Goal: Transaction & Acquisition: Purchase product/service

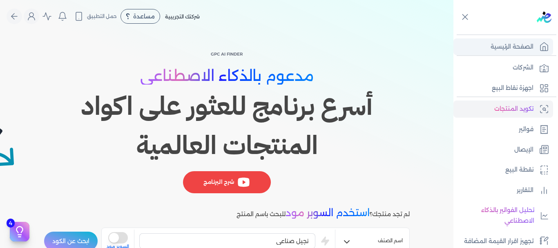
click at [505, 45] on p "الصفحة الرئيسية" at bounding box center [512, 47] width 43 height 11
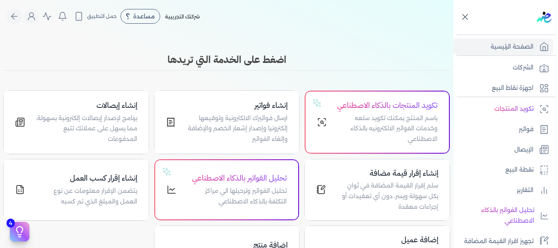
click at [468, 16] on icon at bounding box center [465, 17] width 10 height 10
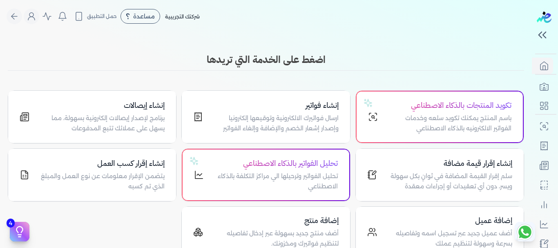
click at [197, 18] on span "شركتك التجريبية" at bounding box center [182, 16] width 35 height 6
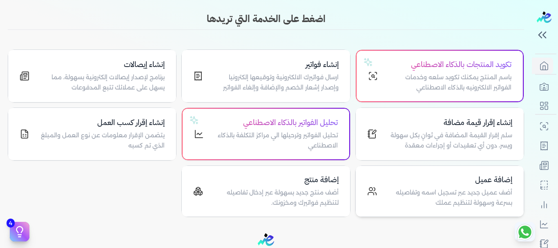
click at [451, 183] on h4 "إضافة عميل" at bounding box center [449, 180] width 125 height 12
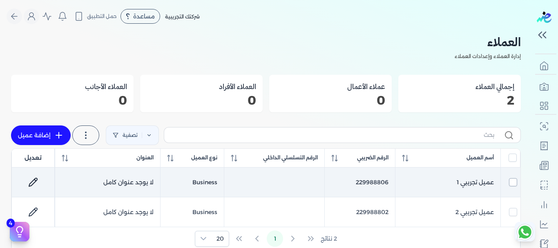
click at [511, 183] on input "checkbox" at bounding box center [513, 182] width 8 height 8
checkbox input "true"
checkbox input "false"
click at [514, 183] on input "checkbox" at bounding box center [513, 182] width 8 height 8
checkbox input "false"
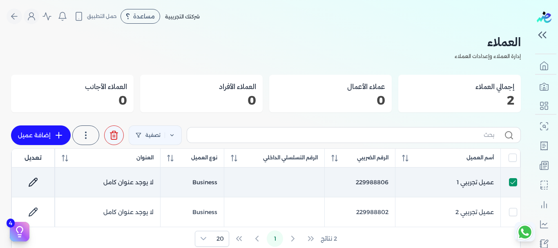
checkbox input "false"
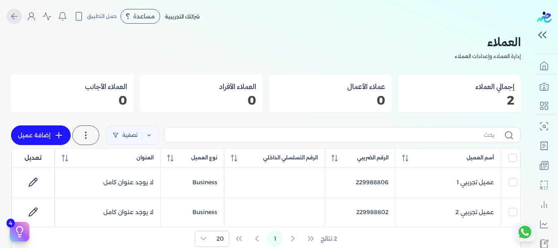
click at [14, 16] on icon "Global" at bounding box center [14, 16] width 10 height 10
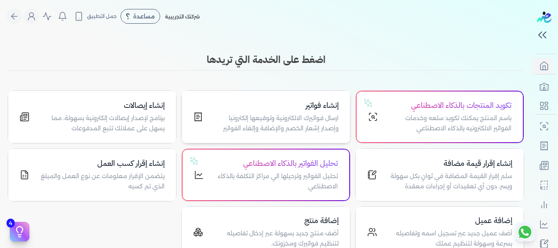
click at [289, 109] on h4 "إنشاء فواتير" at bounding box center [275, 106] width 125 height 12
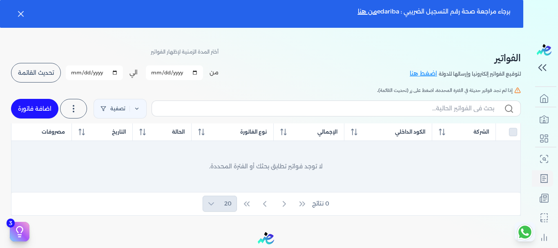
scroll to position [41, 0]
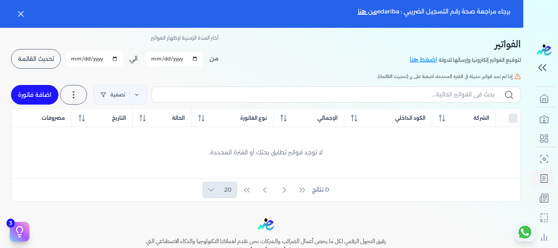
click at [512, 117] on div at bounding box center [508, 118] width 18 height 8
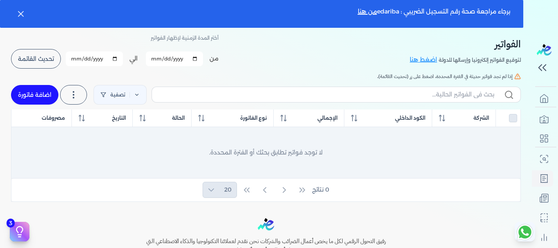
click at [508, 139] on div "لا توجد فواتير تطابق بحثك أو الفترة المحددة." at bounding box center [266, 152] width 496 height 41
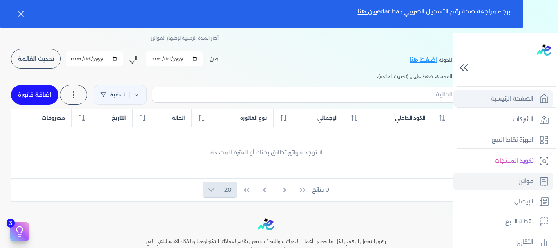
click at [502, 95] on p "الصفحة الرئيسية" at bounding box center [512, 99] width 43 height 11
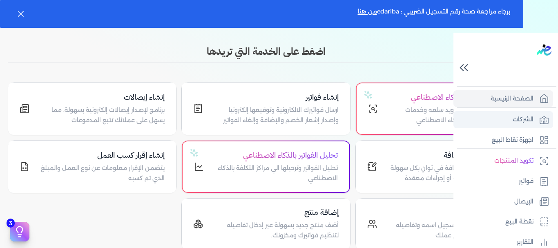
click at [507, 117] on link "الشركات" at bounding box center [504, 119] width 100 height 17
click at [525, 119] on p "الشركات" at bounding box center [523, 119] width 21 height 11
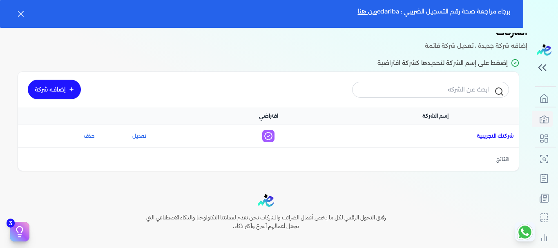
click at [498, 137] on span "اسم الشركة : شركتك التجريبية" at bounding box center [495, 135] width 37 height 7
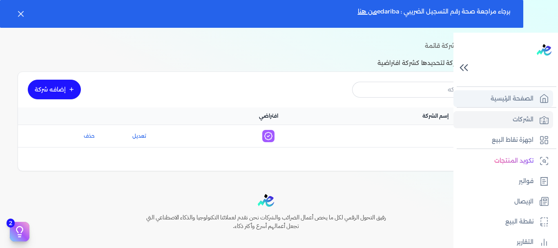
click at [505, 92] on link "الصفحة الرئيسية" at bounding box center [504, 98] width 100 height 17
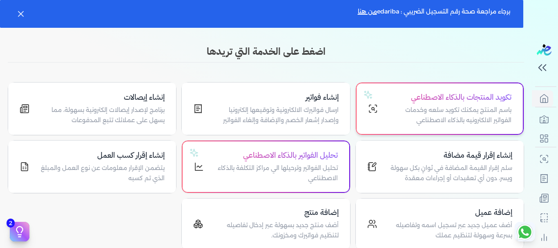
click at [422, 98] on h4 "تكويد المنتجات بالذكاء الاصطناعي" at bounding box center [450, 98] width 124 height 12
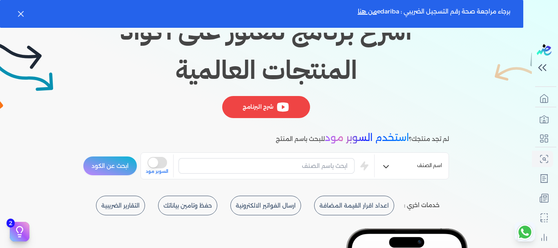
scroll to position [123, 0]
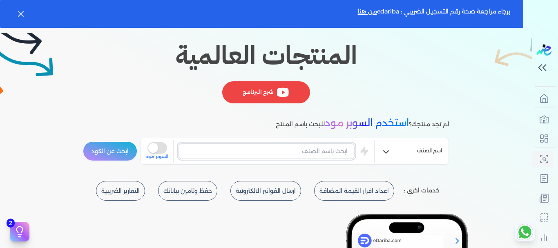
click at [323, 149] on input "text" at bounding box center [267, 151] width 176 height 16
type input "نجيل صناعى"
click at [107, 155] on button "ابحث عن الكود" at bounding box center [110, 151] width 54 height 20
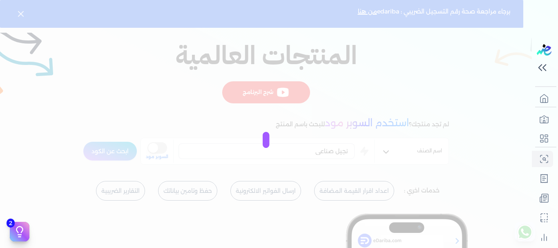
click at [373, 128] on div at bounding box center [279, 124] width 558 height 248
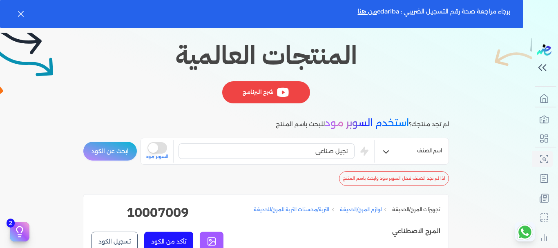
scroll to position [33, 0]
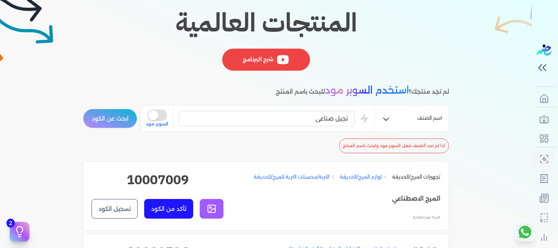
click at [114, 205] on button "تسجيل الكود" at bounding box center [115, 209] width 46 height 20
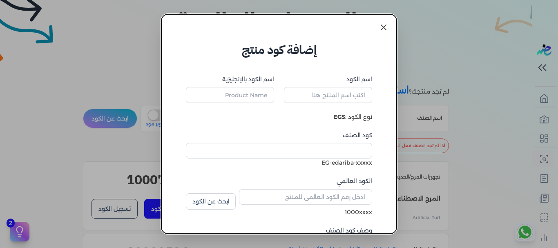
type input "المرج الاصطناعي"
type input "Artificial Turf"
type input "10007009"
type input "التربة/محسنات الترية للمرج/للحديقة"
type input "Lawn/Garden Soil/Soil Amendments"
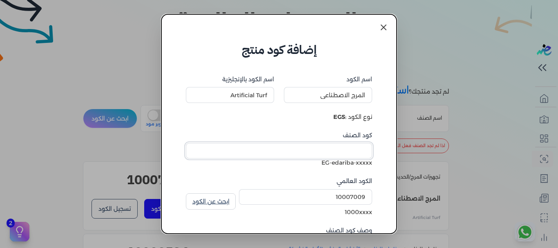
click at [328, 155] on input "كود الصنف" at bounding box center [279, 151] width 186 height 16
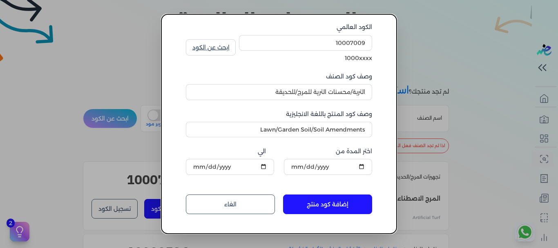
scroll to position [159, 0]
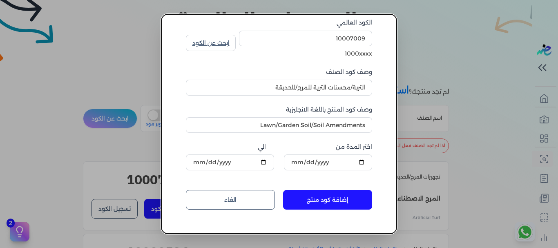
type input "1"
click at [251, 163] on input "الي" at bounding box center [230, 163] width 88 height 16
click at [296, 147] on label "اختر المدة من" at bounding box center [328, 147] width 88 height 9
click at [296, 155] on input "[DATE]" at bounding box center [328, 163] width 88 height 16
drag, startPoint x: 339, startPoint y: 195, endPoint x: 396, endPoint y: 197, distance: 57.2
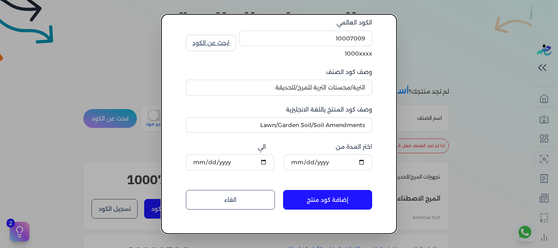
click at [339, 195] on button "إضافة كود منتج" at bounding box center [327, 200] width 89 height 20
click at [350, 199] on button "إضافة كود منتج" at bounding box center [327, 200] width 89 height 20
click at [266, 161] on input "الي" at bounding box center [230, 163] width 88 height 16
type input "2025-09-25"
click at [269, 165] on input "2025-09-25" at bounding box center [230, 163] width 88 height 16
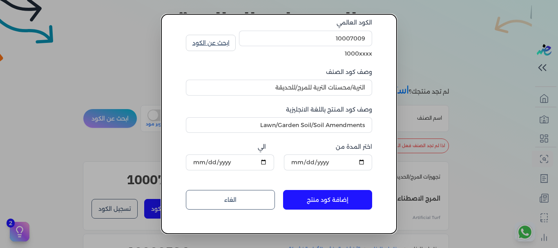
click at [339, 198] on button "إضافة كود منتج" at bounding box center [327, 200] width 89 height 20
click at [338, 198] on button "إضافة كود منتج" at bounding box center [327, 200] width 89 height 20
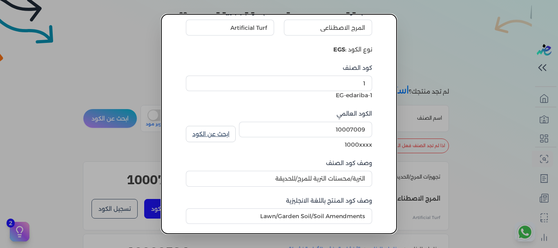
scroll to position [82, 0]
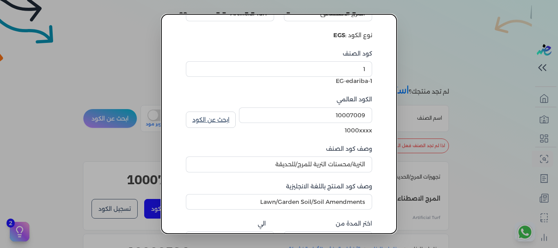
click at [215, 124] on link "ابحث عن الكود" at bounding box center [211, 120] width 50 height 16
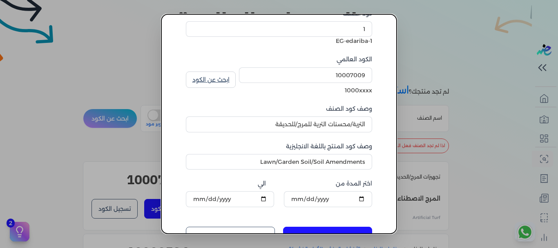
scroll to position [159, 0]
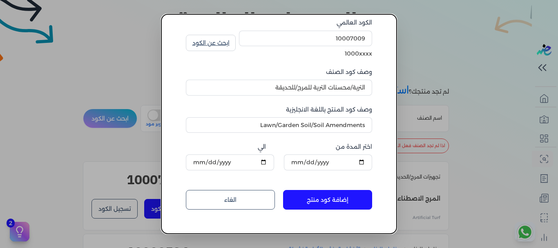
click at [333, 197] on button "إضافة كود منتج" at bounding box center [327, 200] width 89 height 20
click at [224, 199] on link "الغاء" at bounding box center [230, 200] width 89 height 20
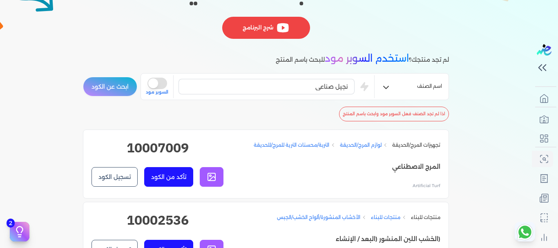
scroll to position [163, 0]
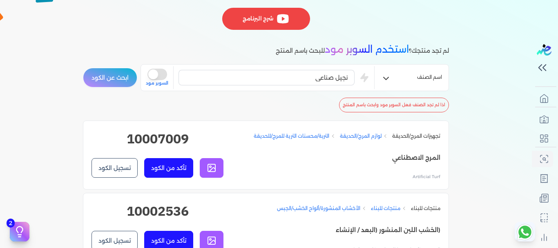
click at [132, 167] on button "تسجيل الكود" at bounding box center [115, 168] width 46 height 20
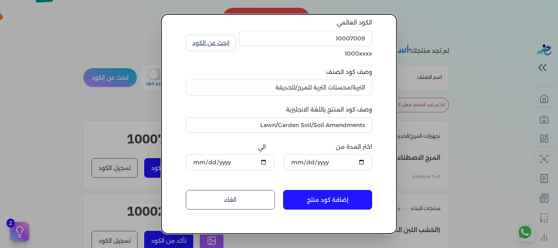
click at [348, 197] on button "إضافة كود منتج" at bounding box center [327, 200] width 89 height 20
click at [218, 197] on link "الغاء" at bounding box center [230, 200] width 89 height 20
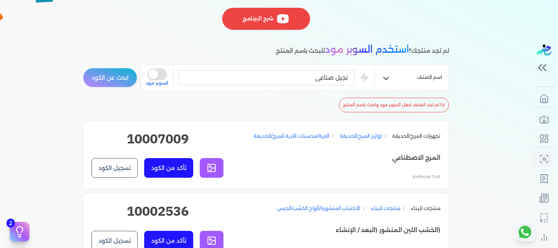
click at [156, 75] on button "is super mode" at bounding box center [158, 74] width 20 height 11
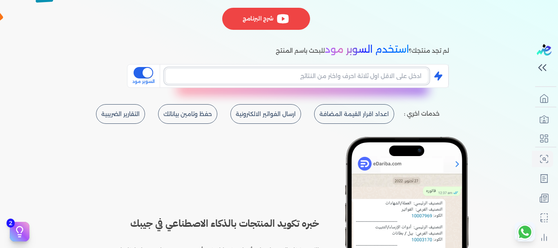
click at [360, 78] on input "text" at bounding box center [297, 76] width 264 height 16
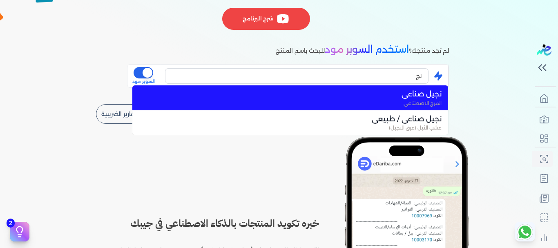
click at [338, 102] on span "المرج الاصطناعي" at bounding box center [295, 103] width 293 height 7
type input "نجيل صناعى"
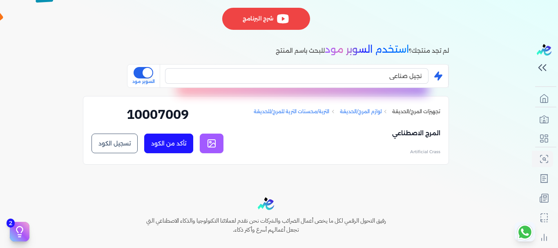
click at [130, 141] on button "تسجيل الكود" at bounding box center [115, 144] width 46 height 20
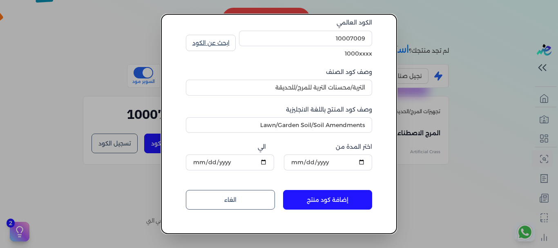
type input "Artificial Crass"
click at [347, 204] on button "إضافة كود منتج" at bounding box center [327, 200] width 89 height 20
click at [240, 202] on link "الغاء" at bounding box center [230, 200] width 89 height 20
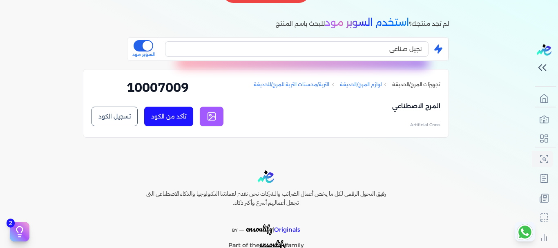
scroll to position [204, 0]
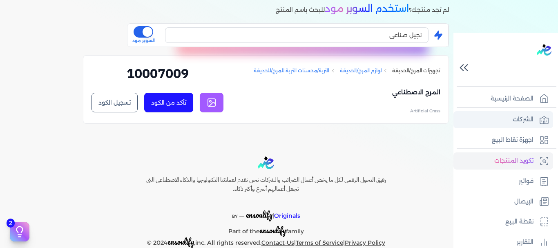
click at [523, 117] on p "الشركات" at bounding box center [523, 119] width 21 height 11
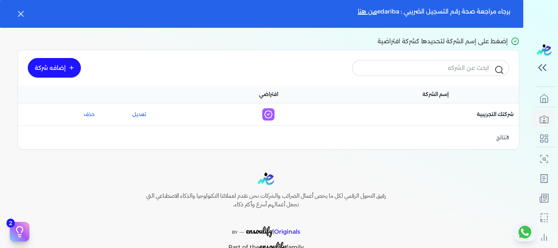
click at [347, 118] on div "افتراضي :" at bounding box center [268, 114] width 157 height 12
click at [490, 118] on span "اسم الشركة : شركتك التجريبية" at bounding box center [495, 114] width 37 height 7
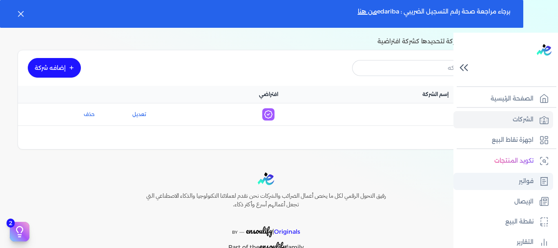
click at [531, 184] on p "فواتير" at bounding box center [526, 181] width 15 height 11
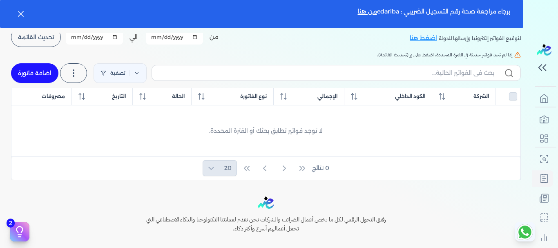
click at [512, 96] on div at bounding box center [508, 96] width 18 height 8
click at [34, 73] on link "اضافة فاتورة" at bounding box center [34, 73] width 47 height 20
select select "EGP"
select select "B"
select select "EGS"
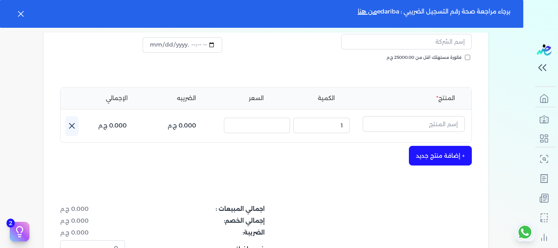
scroll to position [144, 0]
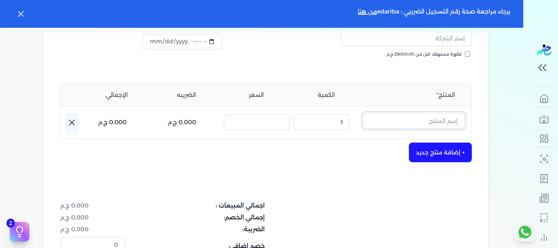
click at [447, 119] on input "text" at bounding box center [414, 121] width 102 height 16
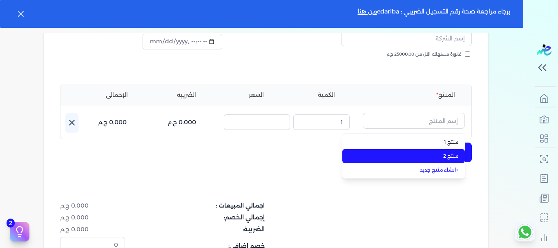
click at [439, 157] on span "منتج 2" at bounding box center [409, 155] width 100 height 7
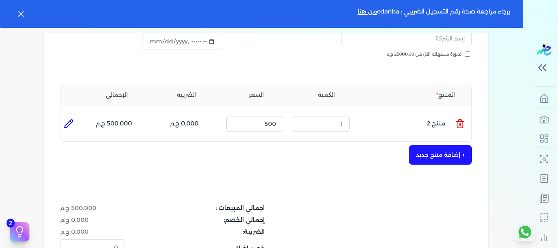
click at [443, 157] on button "+ إضافة منتج جديد" at bounding box center [440, 155] width 63 height 20
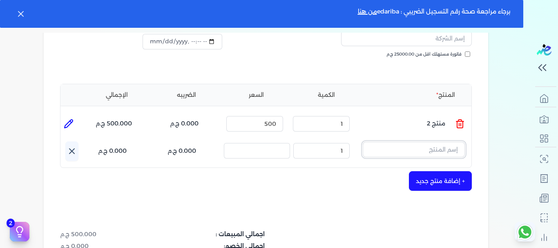
click at [439, 150] on input "text" at bounding box center [414, 150] width 102 height 16
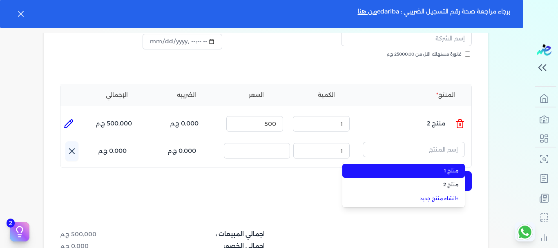
click at [445, 168] on span "منتج 1" at bounding box center [409, 170] width 100 height 7
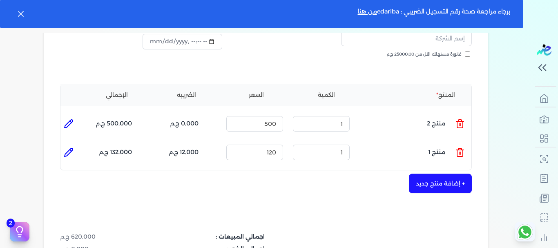
click at [443, 180] on button "+ إضافة منتج جديد" at bounding box center [440, 184] width 63 height 20
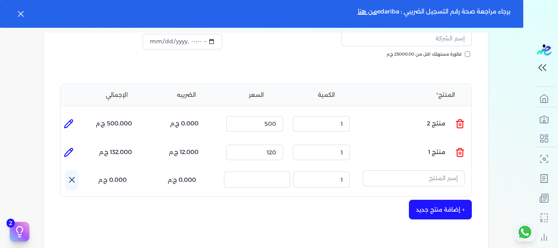
click at [72, 181] on icon at bounding box center [71, 179] width 5 height 5
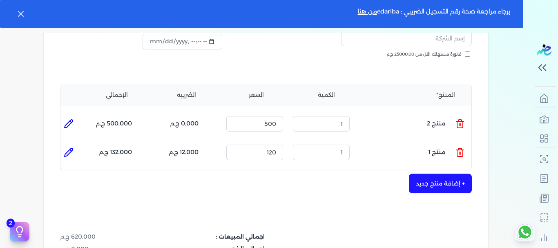
click at [187, 198] on div "شركتك التجريبية edariba رقم الفاتورة فاتورة الي فاتورة مستهلك اقل من 25000.00 ج…" at bounding box center [266, 157] width 445 height 401
click at [67, 125] on icon at bounding box center [69, 124] width 8 height 8
type input "منتج 2"
type input "500"
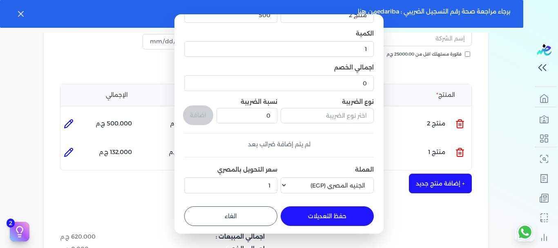
scroll to position [52, 0]
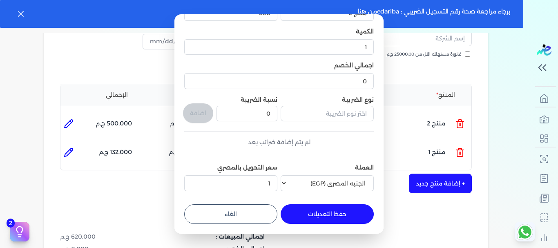
drag, startPoint x: 325, startPoint y: 223, endPoint x: 349, endPoint y: 215, distance: 25.2
click at [324, 223] on button "حفظ التعديلات" at bounding box center [327, 214] width 93 height 20
type input "0"
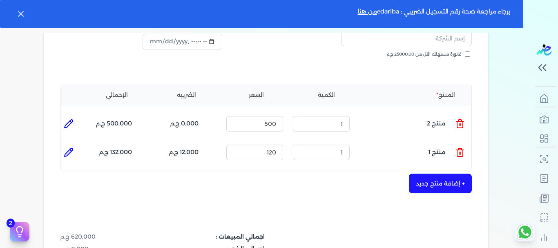
click at [413, 212] on div "شركتك التجريبية edariba رقم الفاتورة فاتورة الي فاتورة مستهلك اقل من 25000.00 ج…" at bounding box center [266, 157] width 445 height 401
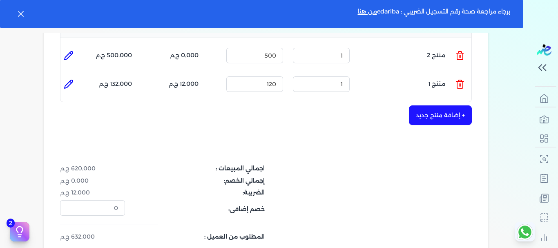
scroll to position [226, 0]
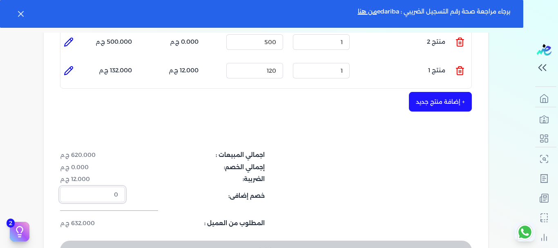
click at [114, 194] on input "0" at bounding box center [92, 195] width 65 height 16
click at [188, 191] on dt "خصم إضافى:" at bounding box center [197, 195] width 135 height 16
click at [106, 198] on input "0" at bounding box center [92, 195] width 65 height 16
type input "0"
click at [292, 140] on div "شركتك التجريبية edariba رقم الفاتورة فاتورة الي فاتورة مستهلك اقل من 25000.00 ج…" at bounding box center [266, 75] width 445 height 401
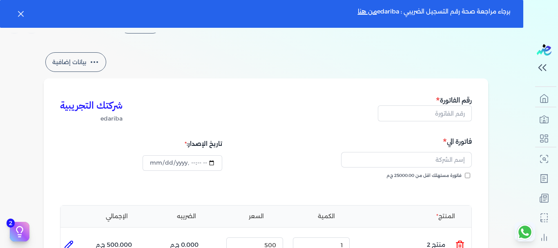
scroll to position [22, 0]
click at [436, 118] on input "text" at bounding box center [425, 115] width 94 height 16
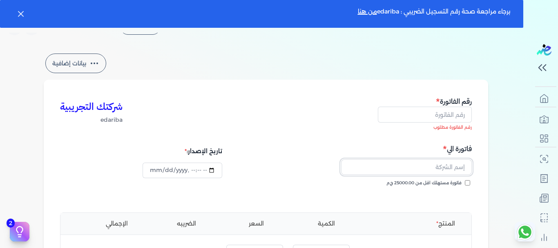
click at [395, 167] on input "text" at bounding box center [406, 167] width 131 height 16
click at [442, 202] on link "+ اضافه عميل جديد" at bounding box center [412, 201] width 108 height 7
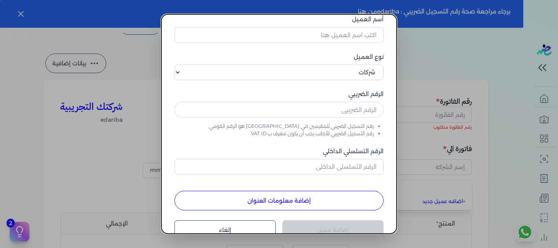
scroll to position [0, 0]
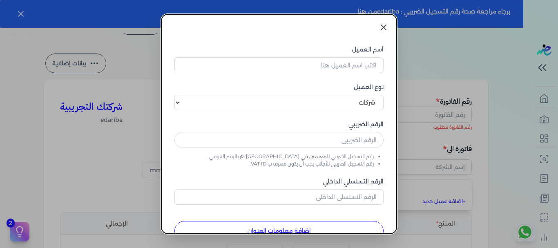
click at [387, 30] on icon at bounding box center [384, 27] width 10 height 10
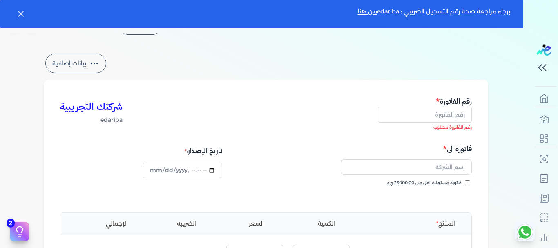
click at [91, 63] on button "بيانات إضافية" at bounding box center [75, 64] width 61 height 20
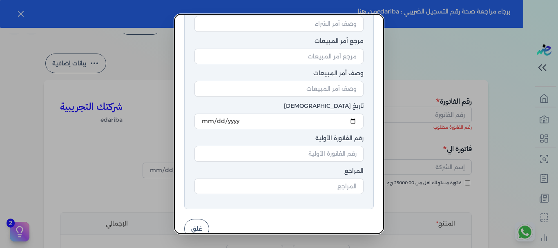
scroll to position [114, 0]
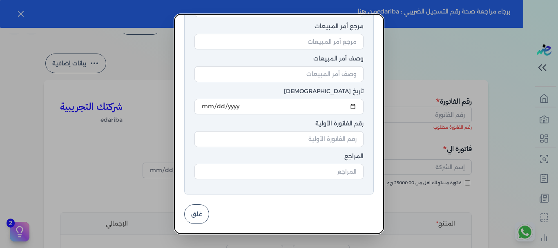
click at [426, 67] on dialog "بيانات إضافية للفاتورة رقم طلب الشراء وصف أمر الشراء مرجع أمر المبيعات وصف أمر …" at bounding box center [279, 124] width 558 height 248
click at [209, 203] on div "بيانات إضافية للفاتورة رقم طلب الشراء وصف أمر الشراء مرجع أمر المبيعات وصف أمر …" at bounding box center [279, 123] width 209 height 219
click at [203, 215] on button "غلق" at bounding box center [196, 214] width 25 height 20
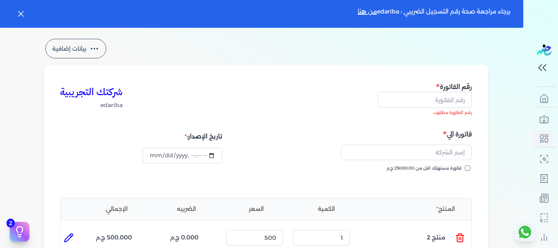
scroll to position [63, 0]
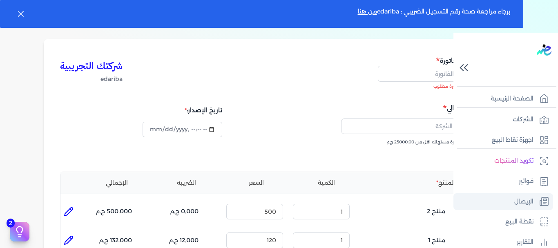
click at [520, 202] on p "الإيصال" at bounding box center [524, 202] width 19 height 11
click at [514, 202] on link "الإيصال" at bounding box center [504, 201] width 100 height 17
click at [519, 200] on p "الإيصال" at bounding box center [524, 202] width 19 height 11
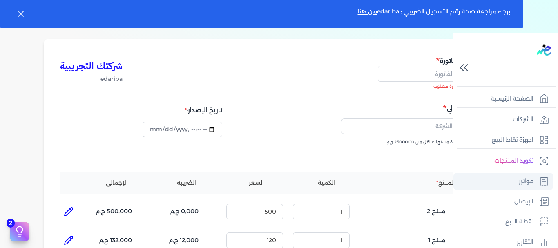
click at [530, 183] on p "فواتير" at bounding box center [526, 181] width 15 height 11
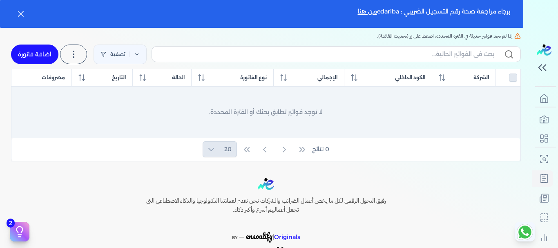
scroll to position [82, 0]
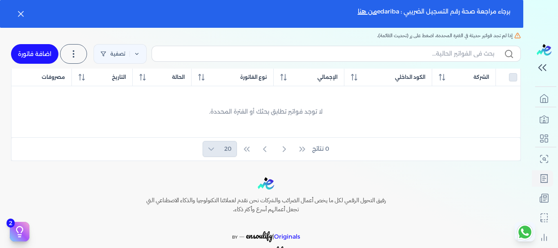
click at [31, 47] on link "اضافة فاتورة" at bounding box center [34, 54] width 47 height 20
select select "EGP"
select select "B"
select select "EGS"
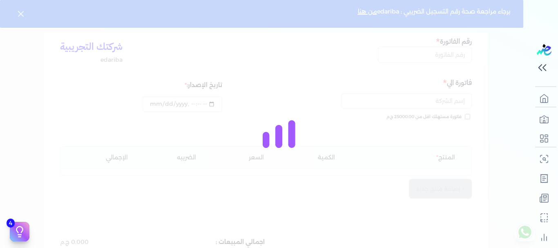
scroll to position [90, 0]
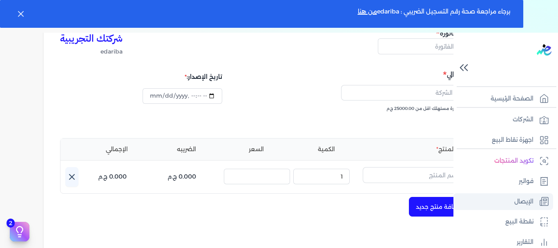
click at [524, 196] on link "الإيصال" at bounding box center [504, 201] width 100 height 17
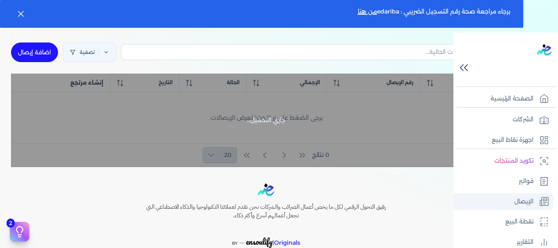
scroll to position [82, 0]
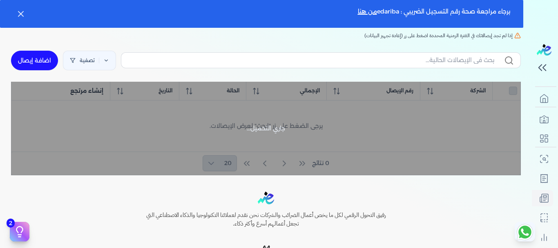
checkbox input "false"
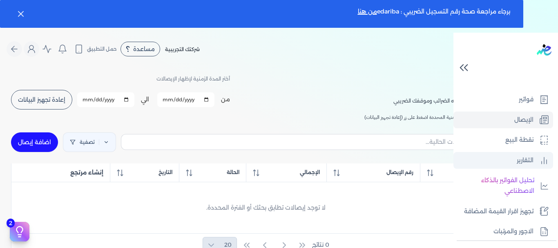
click at [517, 156] on p "التقارير" at bounding box center [525, 160] width 17 height 11
click at [517, 161] on p "التقارير" at bounding box center [525, 160] width 17 height 11
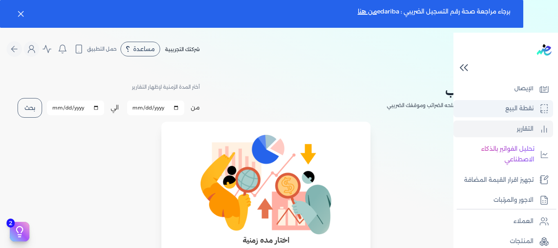
scroll to position [82, 0]
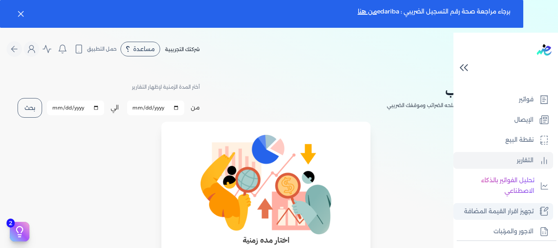
click at [506, 212] on p "تجهيز اقرار القيمة المضافة" at bounding box center [498, 211] width 69 height 11
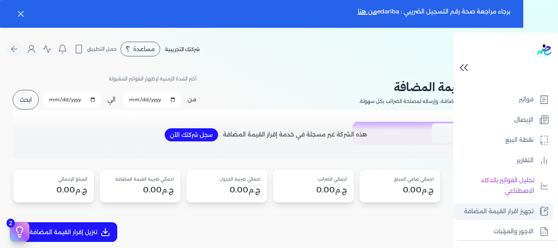
click at [508, 211] on p "تجهيز اقرار القيمة المضافة" at bounding box center [498, 211] width 69 height 11
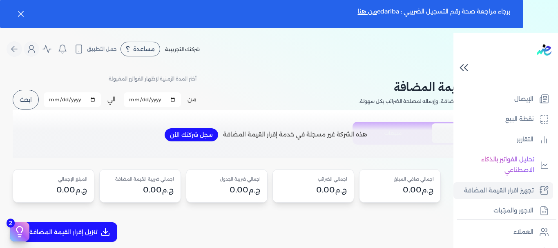
scroll to position [82, 0]
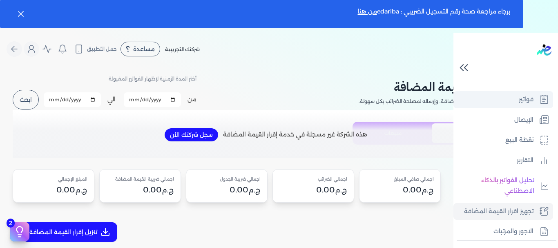
click at [523, 102] on p "فواتير" at bounding box center [526, 99] width 15 height 11
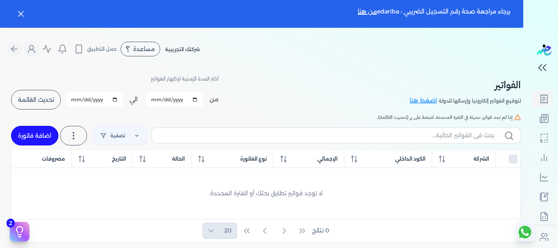
click at [26, 133] on link "اضافة فاتورة" at bounding box center [34, 136] width 47 height 20
select select "EGP"
select select "B"
select select "EGS"
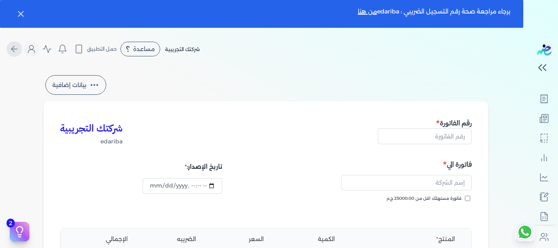
click at [19, 49] on icon "Global" at bounding box center [14, 49] width 10 height 10
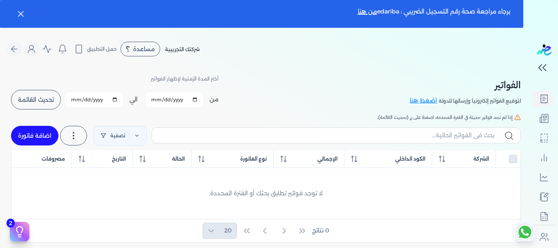
click at [45, 90] on button "تحديث القائمة" at bounding box center [36, 100] width 50 height 20
click at [54, 102] on span "تحديث القائمة" at bounding box center [36, 100] width 36 height 6
checkbox input "false"
click at [517, 158] on div at bounding box center [508, 159] width 18 height 8
click at [471, 160] on div "الشركة" at bounding box center [464, 158] width 50 height 7
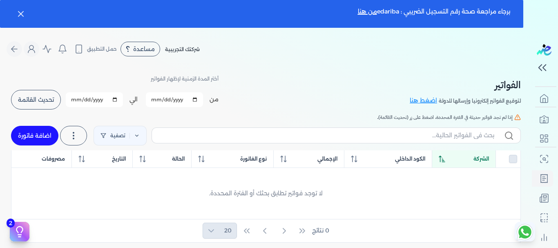
click at [475, 157] on div "الشركة" at bounding box center [464, 158] width 50 height 7
click at [42, 139] on link "اضافة فاتورة" at bounding box center [34, 136] width 47 height 20
select select "EGP"
select select "B"
select select "EGS"
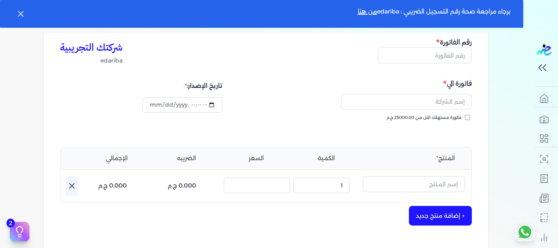
scroll to position [82, 0]
click at [417, 182] on input "text" at bounding box center [414, 183] width 102 height 16
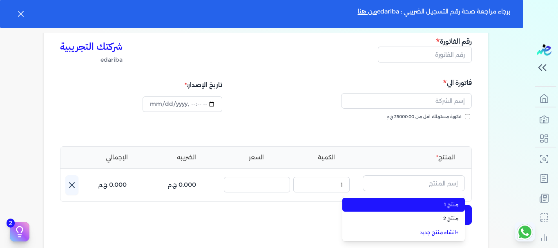
click at [425, 201] on span "منتج 1" at bounding box center [409, 204] width 100 height 7
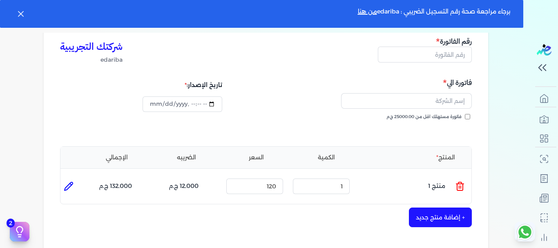
click at [438, 217] on button "+ إضافة منتج جديد" at bounding box center [440, 218] width 63 height 20
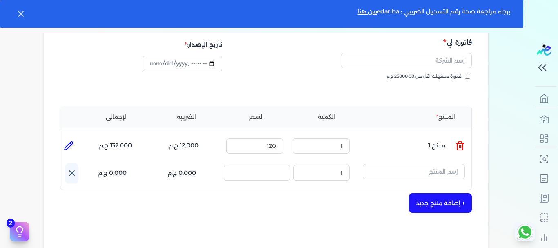
scroll to position [123, 0]
click at [440, 170] on input "text" at bounding box center [414, 171] width 102 height 16
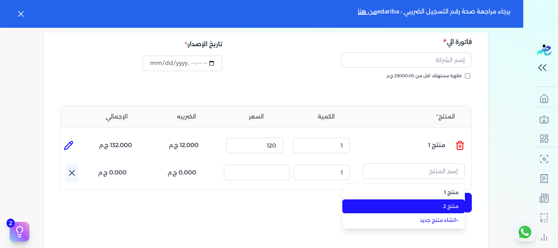
drag, startPoint x: 435, startPoint y: 207, endPoint x: 430, endPoint y: 211, distance: 6.1
click at [435, 208] on span "منتج 2" at bounding box center [409, 206] width 100 height 7
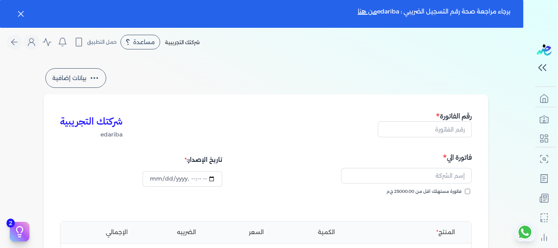
scroll to position [0, 0]
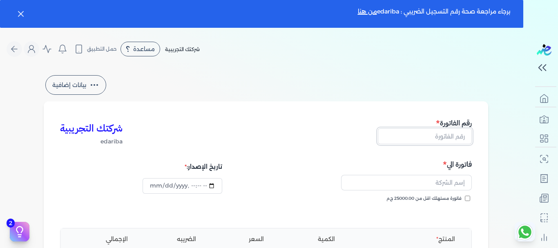
click at [459, 135] on input "text" at bounding box center [425, 136] width 94 height 16
type input "1"
click at [432, 192] on button "button" at bounding box center [406, 184] width 131 height 19
click at [427, 177] on input "text" at bounding box center [406, 183] width 131 height 16
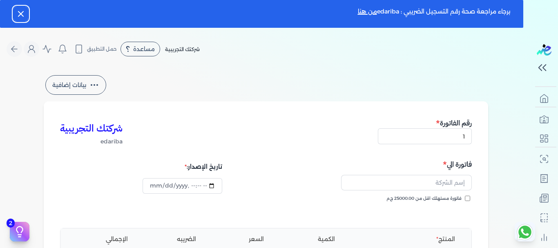
click at [26, 13] on button "Dismiss" at bounding box center [20, 14] width 15 height 15
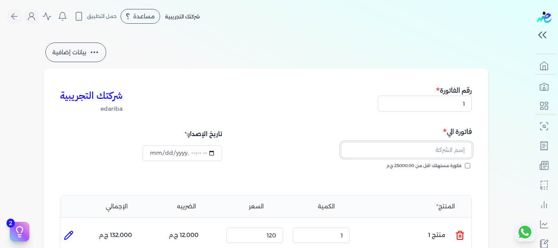
click at [433, 150] on input "text" at bounding box center [406, 150] width 131 height 16
click at [444, 181] on link "+ اضافه عميل جديد" at bounding box center [412, 184] width 108 height 7
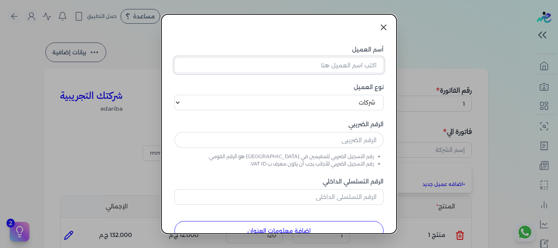
click at [357, 68] on input "أسم العميل" at bounding box center [279, 65] width 209 height 16
type input "احمد"
click at [343, 100] on select "اختر نوع العميل شركات أفراد أجنبي" at bounding box center [279, 103] width 209 height 16
select select "P"
click at [181, 95] on select "اختر نوع العميل شركات أفراد أجنبي" at bounding box center [279, 103] width 209 height 16
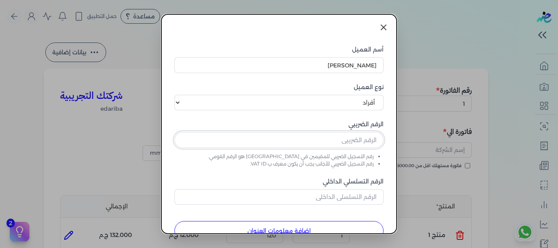
click at [367, 144] on input "text" at bounding box center [279, 140] width 209 height 16
type input "21215415"
click at [372, 199] on input "الرقم التسلسلي الداخلي" at bounding box center [279, 197] width 209 height 16
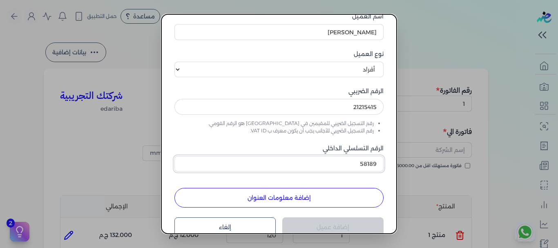
scroll to position [74, 0]
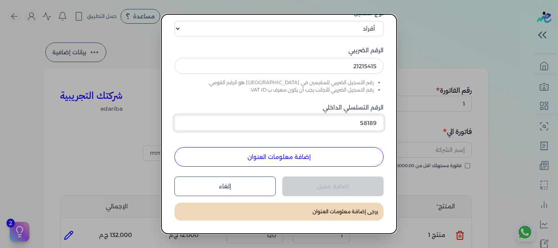
type input "58189"
click at [354, 158] on button "إضافة معلومات العنوان" at bounding box center [279, 157] width 209 height 20
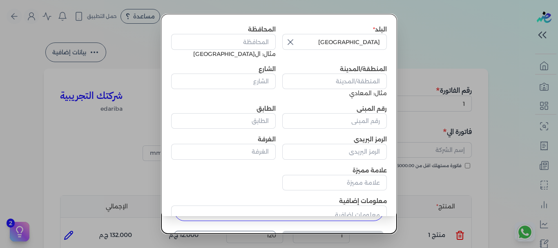
scroll to position [0, 0]
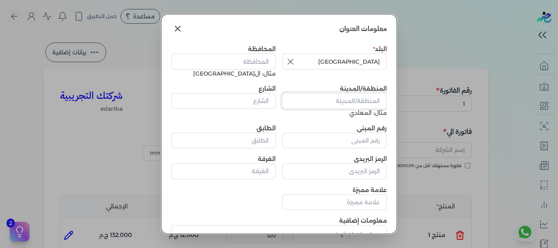
click at [351, 102] on input "المنطقة/المدينة" at bounding box center [334, 101] width 105 height 16
type input "1"
click at [272, 102] on input "الشارع" at bounding box center [223, 101] width 105 height 16
type input "1"
click at [263, 58] on input "المحافظة" at bounding box center [223, 62] width 105 height 16
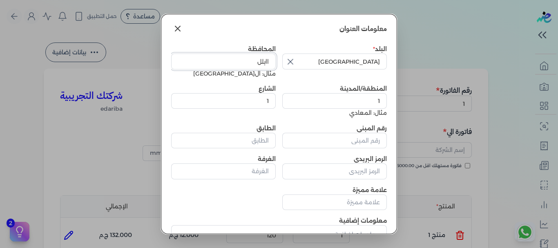
type input "اابلل"
click at [359, 137] on input "رقم المبنى" at bounding box center [334, 141] width 105 height 16
type input "4"
click at [255, 133] on input "الطابق" at bounding box center [223, 141] width 105 height 16
type input "3543"
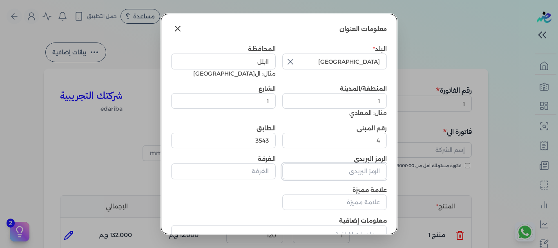
click at [328, 166] on input "الرمز البريدي" at bounding box center [334, 171] width 105 height 16
type input "356"
click at [246, 175] on input "الغرفة" at bounding box center [223, 171] width 105 height 16
type input ".3"
click at [347, 202] on input "علامة مميزة" at bounding box center [334, 203] width 105 height 16
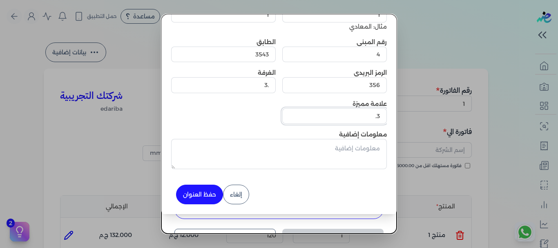
scroll to position [41, 0]
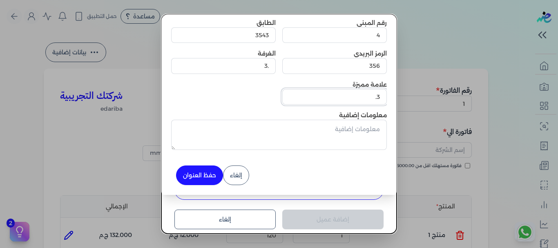
type input "3."
click at [218, 175] on button "حفظ العنوان" at bounding box center [199, 176] width 47 height 20
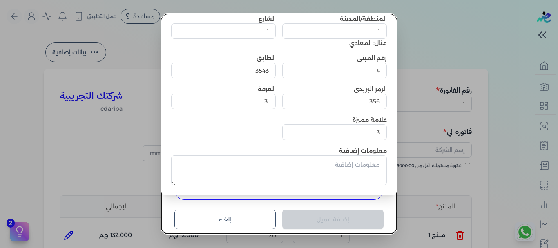
scroll to position [100, 0]
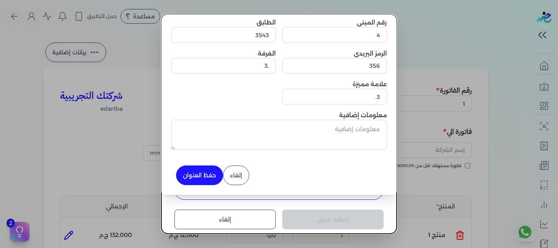
click at [215, 180] on button "حفظ العنوان" at bounding box center [199, 176] width 47 height 20
click at [380, 128] on textarea "معلومات إضافية" at bounding box center [279, 135] width 216 height 30
type textarea "كلانبغ"
click at [212, 174] on button "حفظ العنوان" at bounding box center [199, 176] width 47 height 20
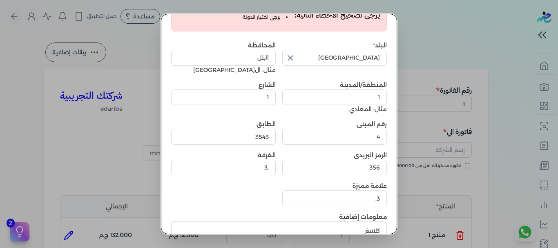
scroll to position [0, 0]
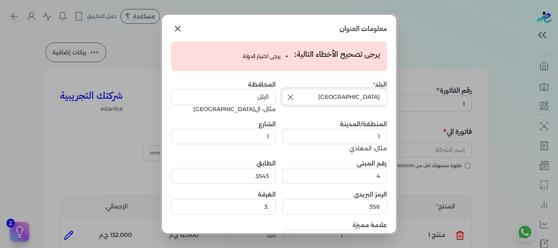
click at [317, 98] on input "مصر" at bounding box center [334, 97] width 105 height 16
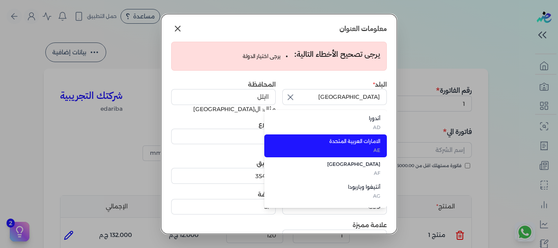
click at [365, 134] on li "الامارات العربية المتحدة AE" at bounding box center [325, 145] width 123 height 23
type input "الامارات العربية المتحدة"
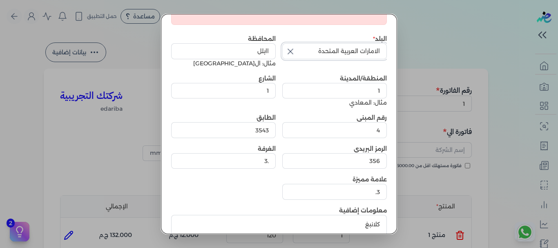
scroll to position [100, 0]
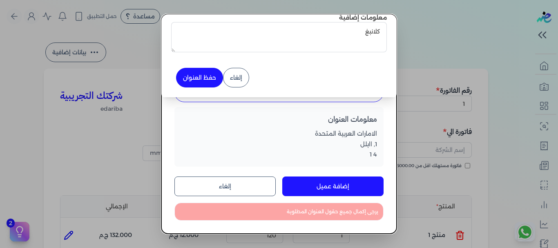
click at [218, 75] on button "حفظ العنوان" at bounding box center [199, 78] width 47 height 20
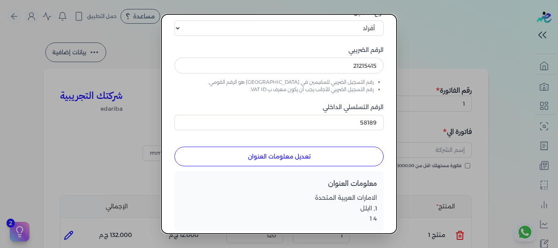
scroll to position [114, 0]
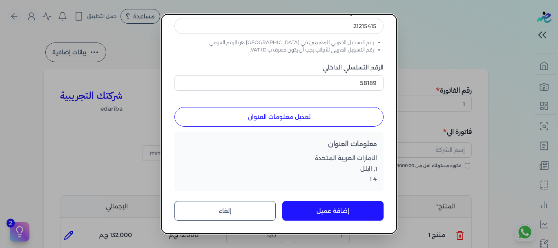
click at [414, 168] on dialog "أسم العميل احمد نوع العميل اختر نوع العميل شركات أفراد أجنبي الرقم الضريبي 2121…" at bounding box center [279, 124] width 558 height 248
click at [251, 212] on button "إلغاء" at bounding box center [225, 211] width 101 height 20
click at [250, 215] on button "إلغاء" at bounding box center [225, 211] width 101 height 20
click at [311, 123] on button "تعديل معلومات العنوان" at bounding box center [279, 117] width 209 height 20
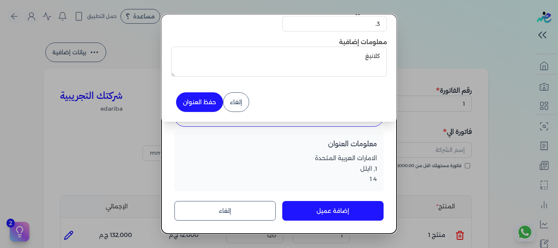
scroll to position [65, 0]
click at [208, 107] on button "حفظ العنوان" at bounding box center [199, 102] width 47 height 20
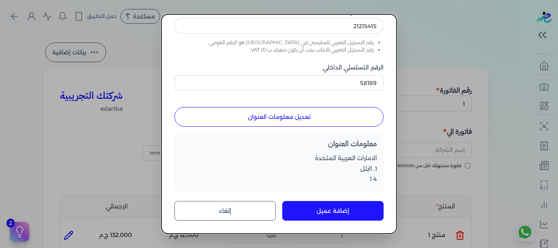
click at [329, 213] on button "إضافة عميل" at bounding box center [332, 211] width 101 height 20
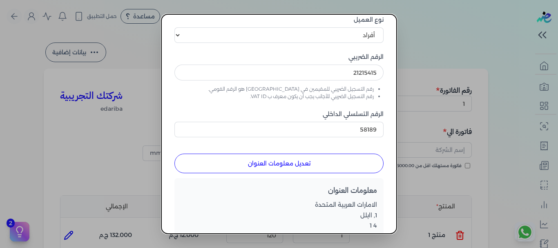
scroll to position [0, 0]
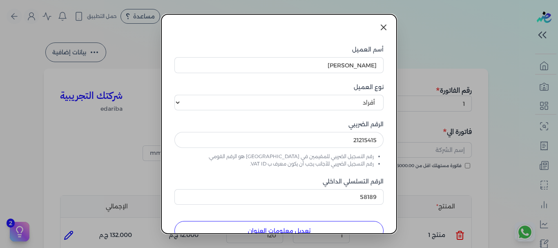
click at [378, 29] on link at bounding box center [384, 28] width 20 height 20
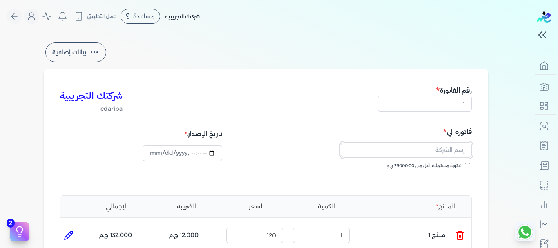
click at [446, 155] on input "text" at bounding box center [406, 150] width 131 height 16
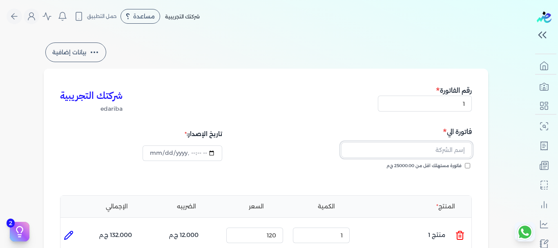
click at [424, 148] on input "text" at bounding box center [406, 150] width 131 height 16
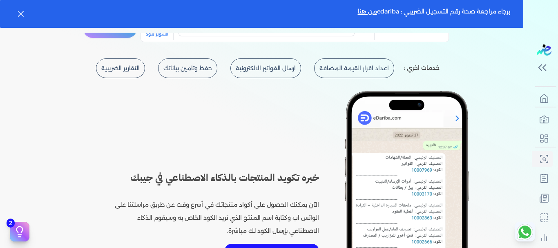
scroll to position [286, 0]
